Goal: Task Accomplishment & Management: Complete application form

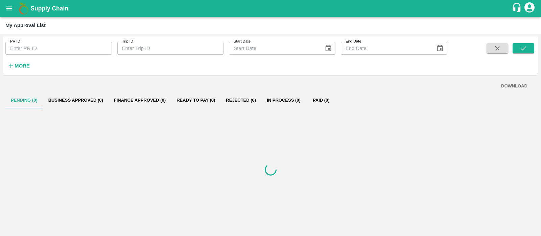
click at [300, 212] on div at bounding box center [270, 170] width 530 height 122
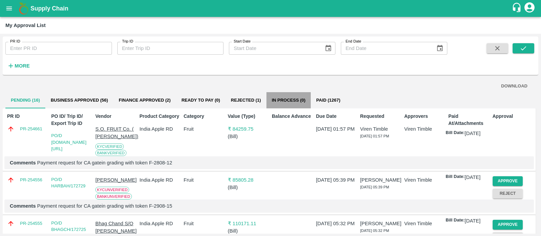
click at [288, 98] on button "In Process (0)" at bounding box center [289, 100] width 45 height 16
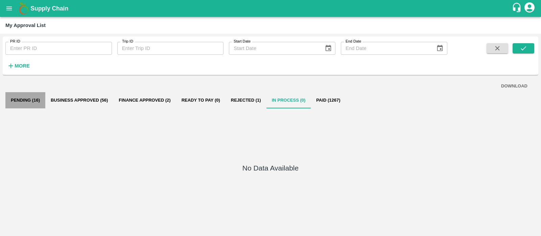
click at [25, 98] on button "Pending (16)" at bounding box center [25, 100] width 40 height 16
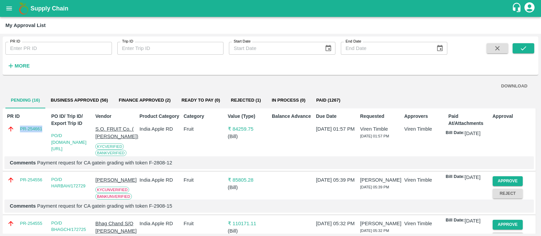
drag, startPoint x: 43, startPoint y: 132, endPoint x: 19, endPoint y: 133, distance: 23.7
click at [19, 133] on div "PR ID PR-254661" at bounding box center [26, 133] width 44 height 46
copy link "PR-254661"
click at [30, 126] on link "PR-254661" at bounding box center [31, 129] width 22 height 7
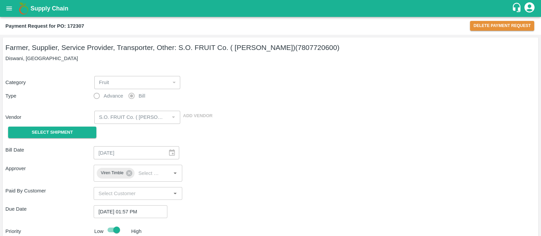
scroll to position [73, 0]
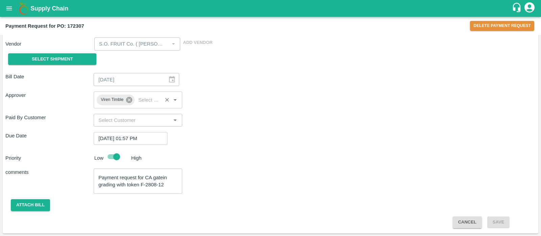
click at [131, 100] on icon at bounding box center [129, 100] width 6 height 6
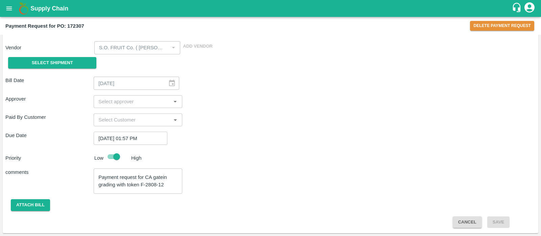
scroll to position [69, 0]
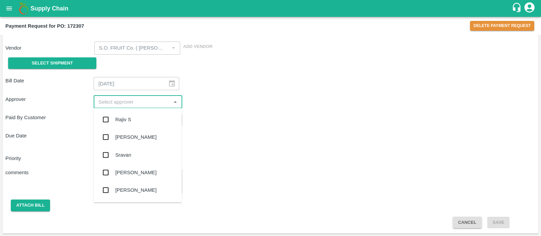
click at [131, 100] on input "input" at bounding box center [132, 102] width 73 height 9
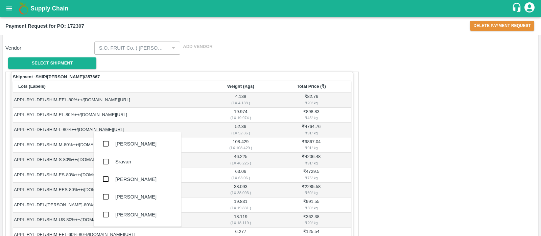
scroll to position [482, 0]
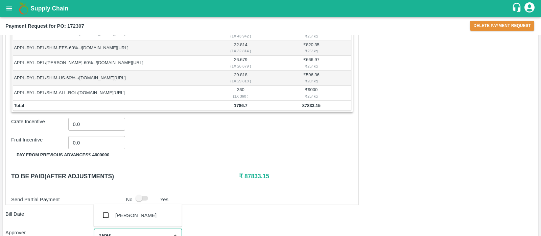
type input "naresh"
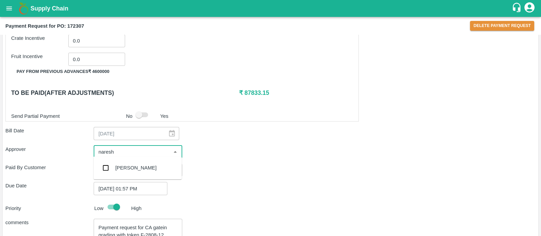
scroll to position [566, 0]
click at [120, 173] on div "Naresh Marthala" at bounding box center [138, 168] width 88 height 18
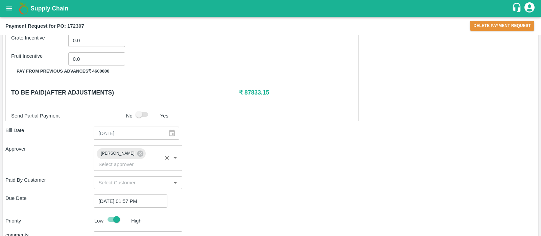
click at [238, 177] on div "Paid By Customer ​" at bounding box center [270, 183] width 530 height 13
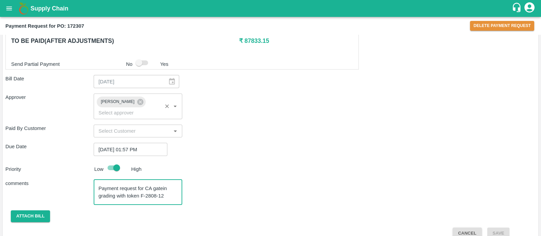
drag, startPoint x: 164, startPoint y: 186, endPoint x: 141, endPoint y: 185, distance: 23.0
click at [141, 185] on textarea "Payment request for CA gatein grading with token F-2808-12" at bounding box center [137, 192] width 79 height 14
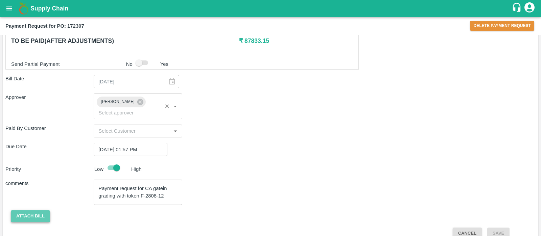
click at [32, 211] on button "Attach bill" at bounding box center [30, 217] width 39 height 12
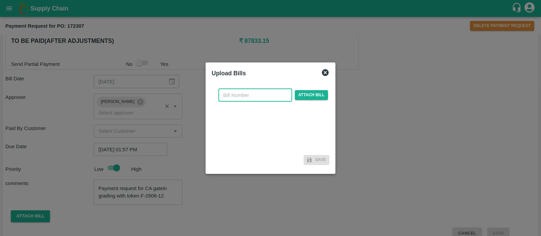
click at [244, 94] on input "text" at bounding box center [256, 95] width 74 height 13
type input "1399"
click at [327, 95] on div "1399 ​ Attach bill" at bounding box center [273, 95] width 112 height 13
click at [322, 95] on span "Attach bill" at bounding box center [311, 95] width 33 height 10
click at [0, 0] on input "Attach bill" at bounding box center [0, 0] width 0 height 0
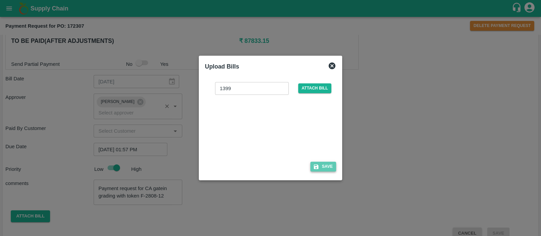
click at [326, 167] on button "Save" at bounding box center [324, 167] width 26 height 10
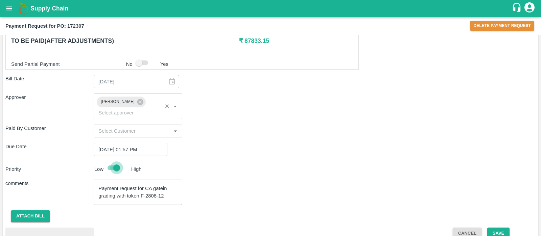
click at [109, 162] on input "checkbox" at bounding box center [116, 168] width 39 height 13
checkbox input "false"
click at [499, 228] on button "Save" at bounding box center [498, 234] width 22 height 12
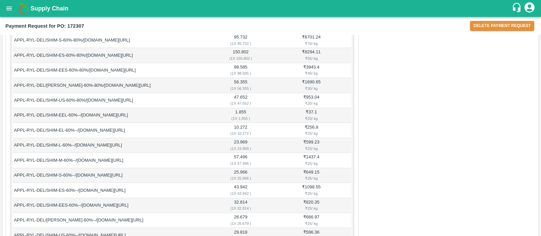
scroll to position [493, 0]
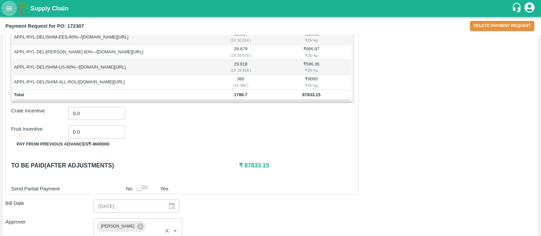
click at [5, 8] on button "open drawer" at bounding box center [9, 9] width 16 height 16
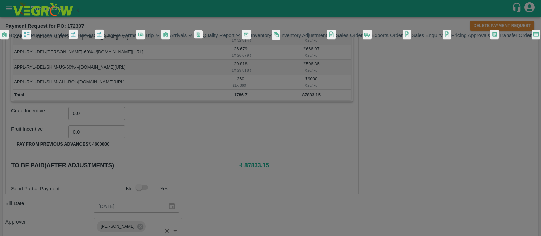
scroll to position [148, 0]
click at [37, 80] on span "My Approval List" at bounding box center [23, 76] width 37 height 5
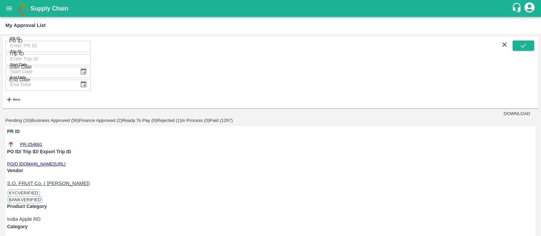
scroll to position [32, 0]
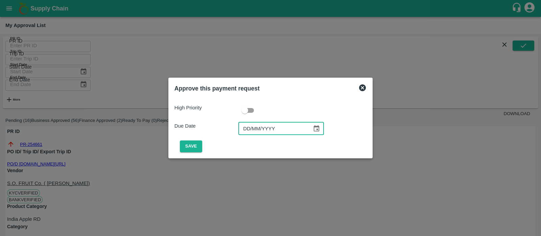
click at [249, 128] on input "DD/MM/YYYY" at bounding box center [272, 128] width 69 height 13
type input "03/09/2025"
click at [202, 149] on button "Save" at bounding box center [191, 147] width 22 height 12
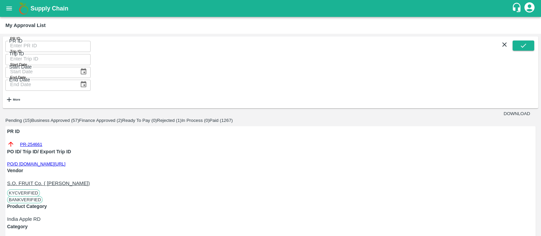
scroll to position [29, 0]
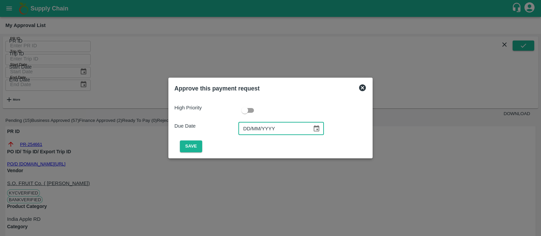
click at [251, 128] on input "DD/MM/YYYY" at bounding box center [272, 128] width 69 height 13
type input "03/09/2025"
click at [202, 146] on button "Save" at bounding box center [191, 147] width 22 height 12
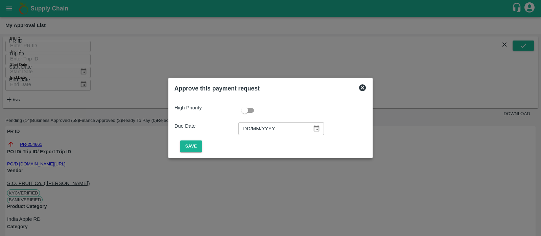
click at [250, 128] on input "DD/MM/YYYY" at bounding box center [272, 128] width 69 height 13
type input "03/09/2025"
click at [202, 145] on button "Save" at bounding box center [191, 147] width 22 height 12
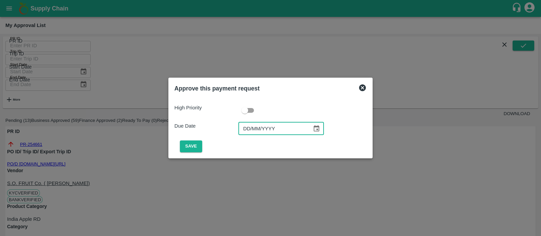
click at [250, 131] on input "DD/MM/YYYY" at bounding box center [272, 128] width 69 height 13
type input "03/09/2025"
click at [202, 144] on button "Save" at bounding box center [191, 147] width 22 height 12
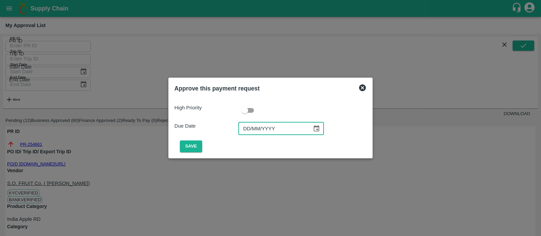
click at [248, 131] on input "DD/MM/YYYY" at bounding box center [272, 128] width 69 height 13
type input "03/09/2025"
click at [202, 146] on button "Save" at bounding box center [191, 147] width 22 height 12
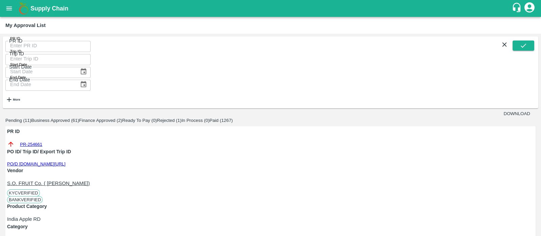
scroll to position [21, 0]
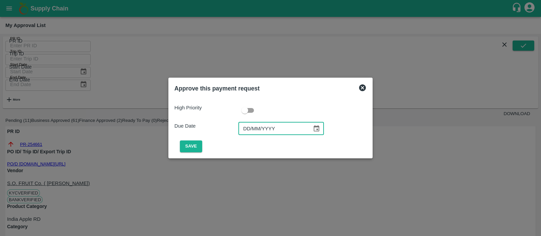
click at [250, 126] on input "DD/MM/YYYY" at bounding box center [272, 128] width 69 height 13
type input "03/09/2025"
click at [202, 145] on button "Save" at bounding box center [191, 147] width 22 height 12
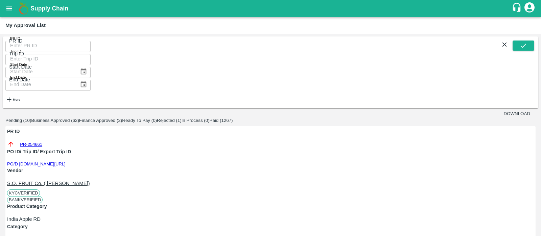
scroll to position [33, 0]
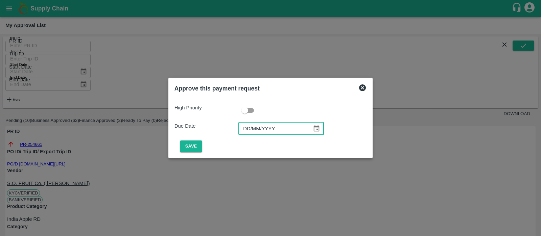
click at [247, 133] on input "DD/MM/YYYY" at bounding box center [272, 128] width 69 height 13
type input "03/09/2025"
click at [202, 146] on button "Save" at bounding box center [191, 147] width 22 height 12
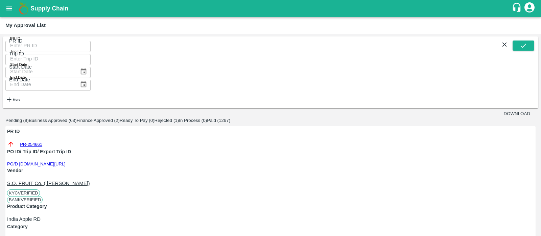
scroll to position [28, 0]
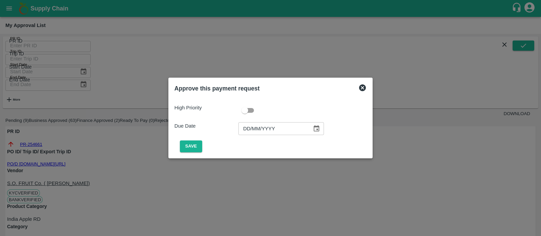
click at [251, 132] on input "DD/MM/YYYY" at bounding box center [272, 128] width 69 height 13
type input "03/09/2025"
click at [202, 146] on button "Save" at bounding box center [191, 147] width 22 height 12
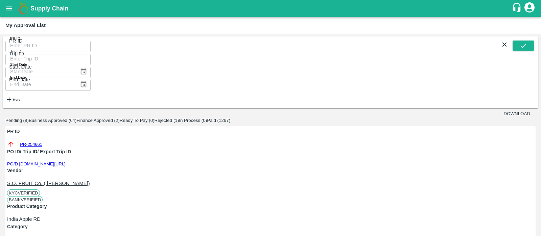
scroll to position [33, 0]
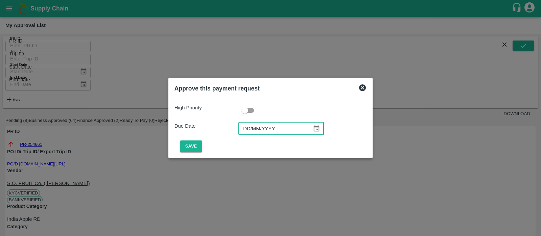
click at [248, 127] on input "DD/MM/YYYY" at bounding box center [272, 128] width 69 height 13
type input "03/09/2025"
click at [202, 146] on button "Save" at bounding box center [191, 147] width 22 height 12
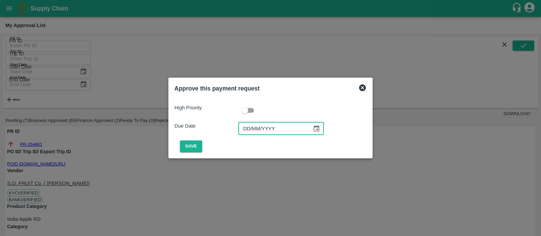
click at [244, 133] on input "DD/MM/YYYY" at bounding box center [272, 128] width 69 height 13
type input "03/09/2025"
click at [202, 145] on button "Save" at bounding box center [191, 147] width 22 height 12
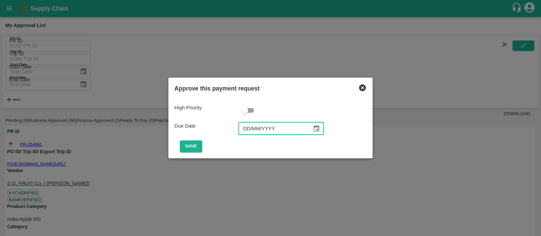
click at [243, 130] on input "DD/MM/YYYY" at bounding box center [272, 128] width 69 height 13
type input "03/09/2025"
click at [202, 145] on button "Save" at bounding box center [191, 147] width 22 height 12
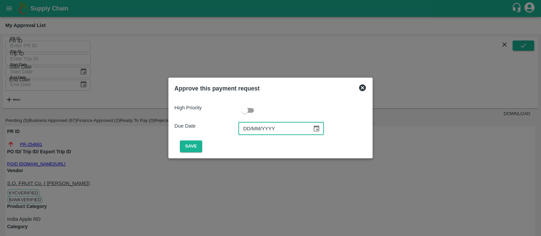
click at [243, 128] on input "DD/MM/YYYY" at bounding box center [272, 128] width 69 height 13
type input "03/09/2025"
click at [202, 145] on button "Save" at bounding box center [191, 147] width 22 height 12
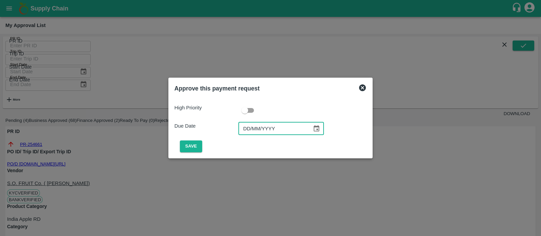
click at [249, 126] on input "DD/MM/YYYY" at bounding box center [272, 128] width 69 height 13
type input "03/09/2025"
click at [202, 144] on button "Save" at bounding box center [191, 147] width 22 height 12
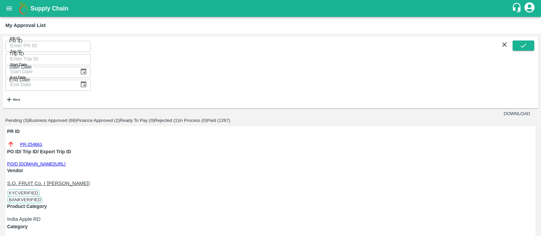
scroll to position [24, 0]
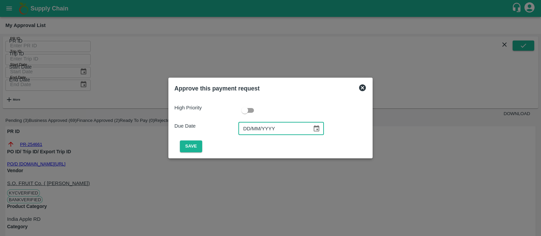
click at [245, 131] on input "DD/MM/YYYY" at bounding box center [272, 128] width 69 height 13
type input "03/09/2025"
click at [202, 147] on button "Save" at bounding box center [191, 147] width 22 height 12
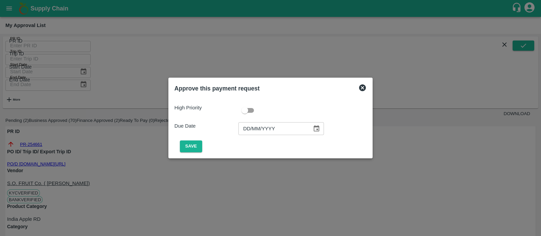
click at [250, 127] on input "DD/MM/YYYY" at bounding box center [272, 128] width 69 height 13
type input "03/09/2025"
click at [202, 150] on button "Save" at bounding box center [191, 147] width 22 height 12
